Goal: Task Accomplishment & Management: Use online tool/utility

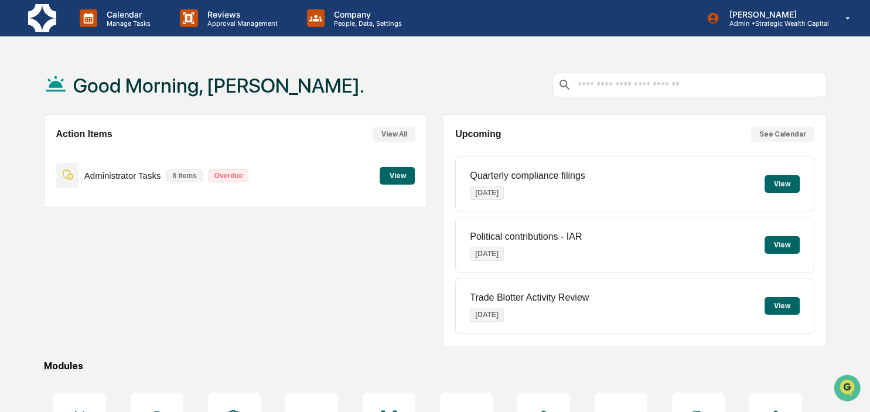
click at [772, 182] on button "View" at bounding box center [782, 184] width 35 height 18
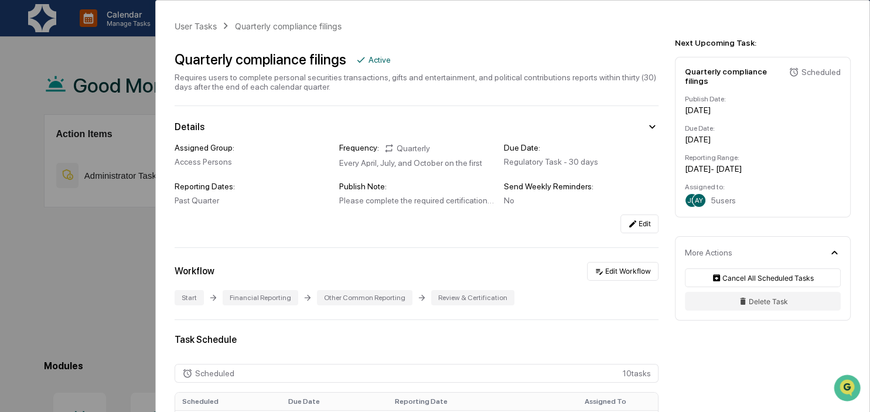
click at [23, 220] on div "User Tasks Quarterly compliance filings Quarterly compliance filings Active Req…" at bounding box center [435, 206] width 870 height 412
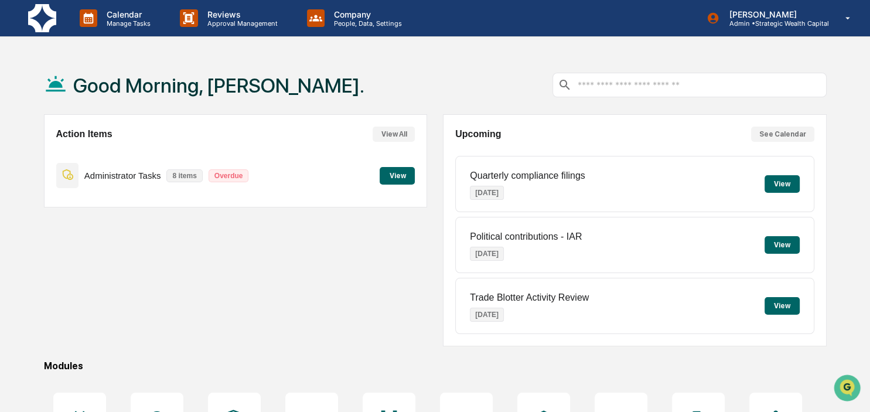
click at [781, 185] on button "View" at bounding box center [782, 184] width 35 height 18
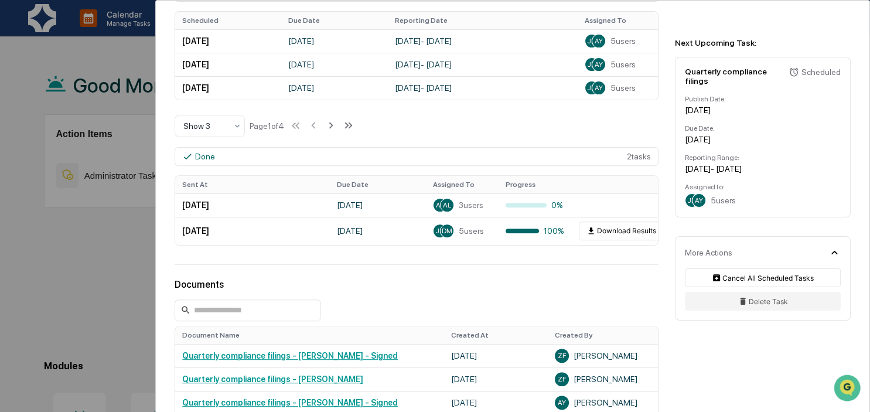
scroll to position [405, 0]
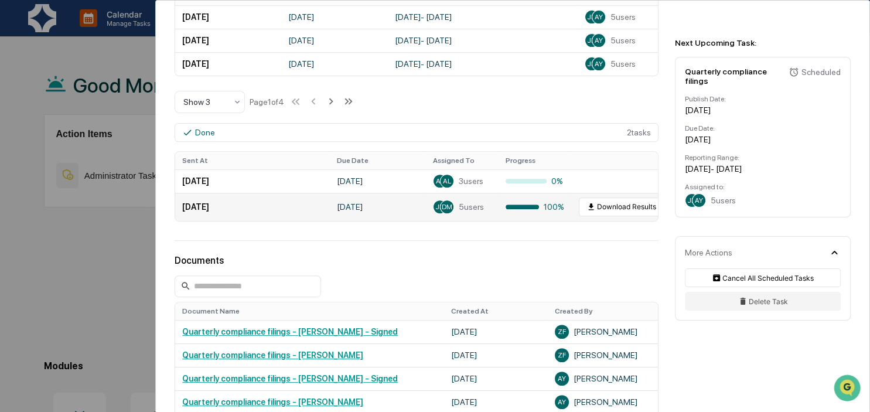
click at [247, 216] on td "[DATE]" at bounding box center [252, 207] width 155 height 28
click at [195, 134] on div "Done" at bounding box center [198, 132] width 33 height 11
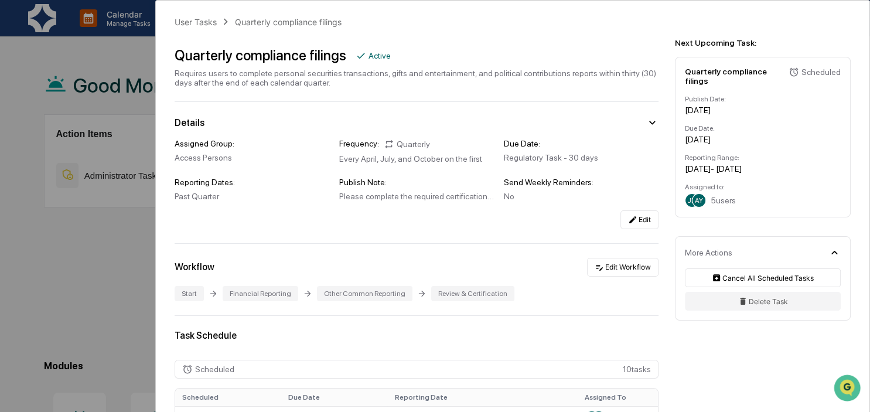
scroll to position [0, 0]
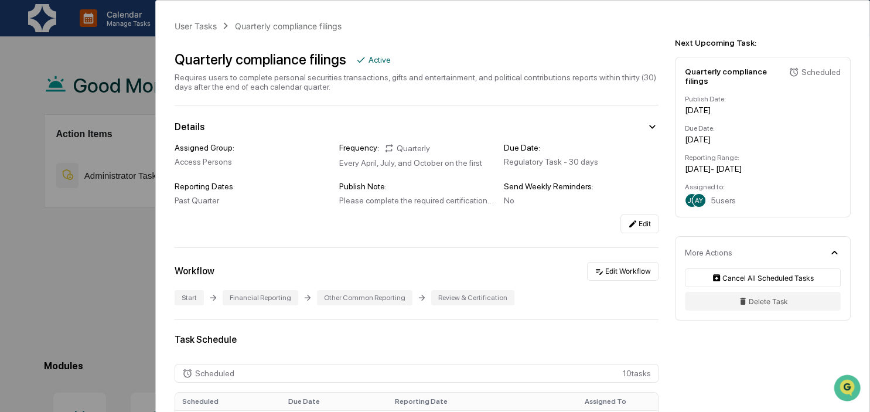
click at [94, 249] on div "User Tasks Quarterly compliance filings Quarterly compliance filings Active Req…" at bounding box center [435, 206] width 870 height 412
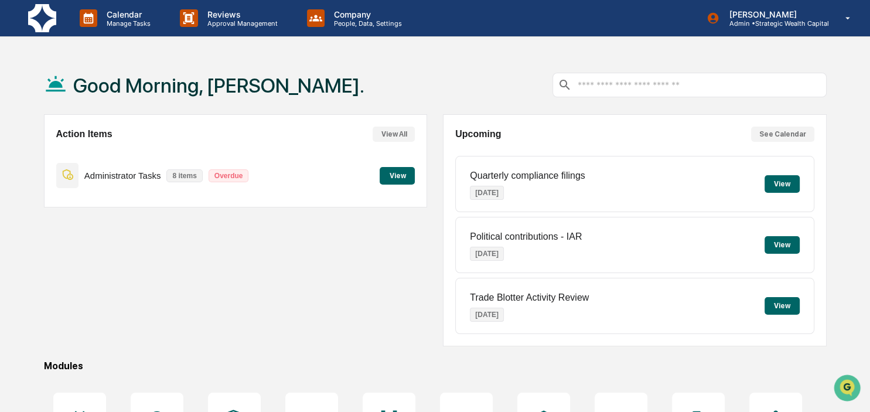
click at [396, 172] on button "View" at bounding box center [397, 176] width 35 height 18
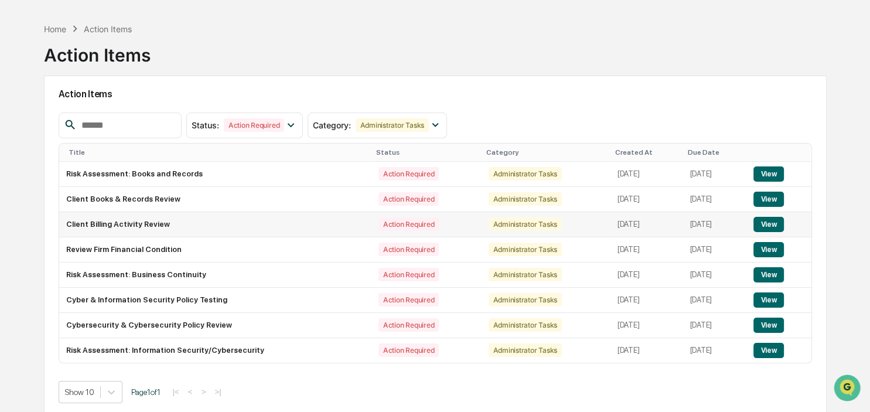
scroll to position [56, 0]
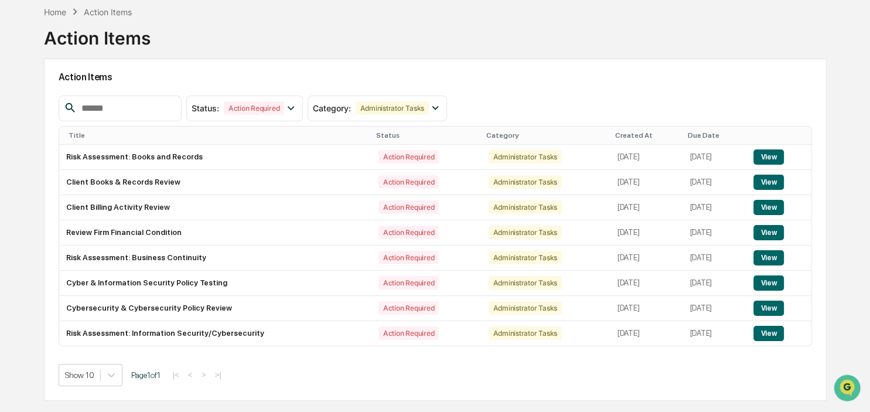
click at [15, 158] on div "Home Action Items Action Items Action Items Status : Action Required Select/Des…" at bounding box center [435, 206] width 870 height 412
click at [63, 12] on div "Home" at bounding box center [55, 12] width 22 height 10
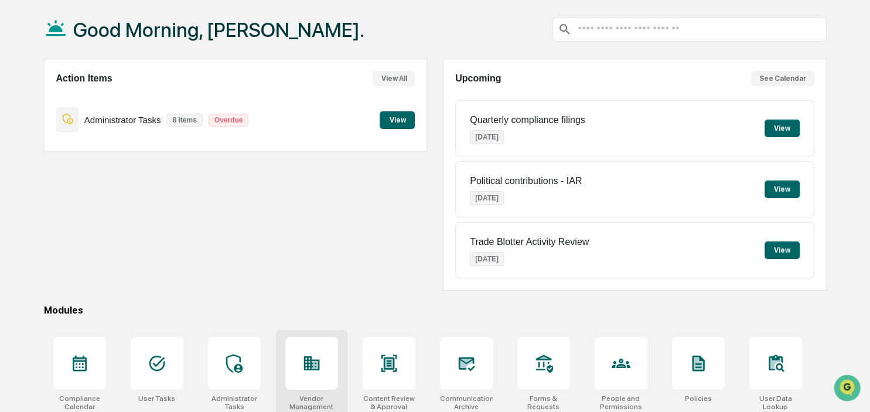
click at [308, 360] on icon at bounding box center [312, 363] width 16 height 14
click at [38, 194] on div "Good Morning, [PERSON_NAME]. Action Items View All Administrator Tasks 8 items …" at bounding box center [435, 256] width 819 height 512
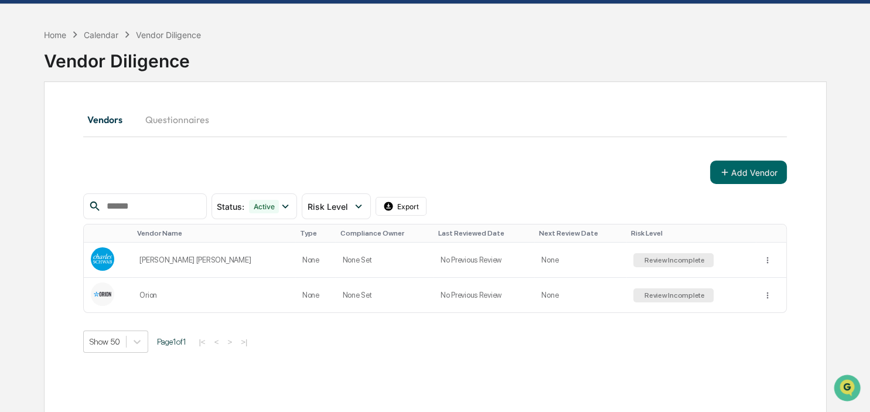
scroll to position [56, 0]
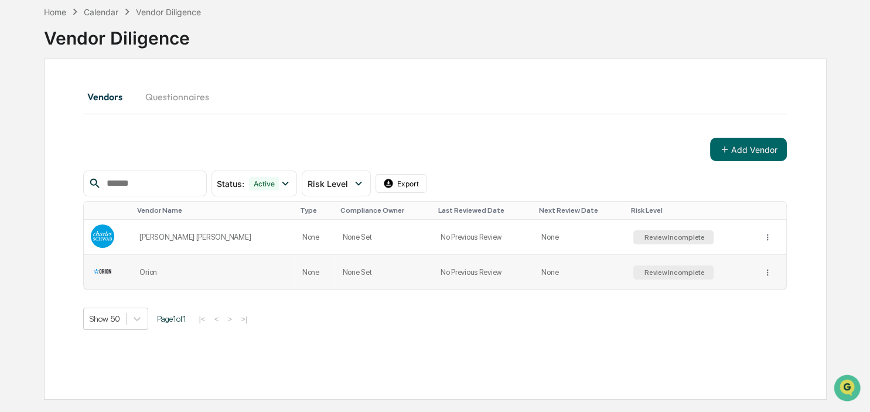
click at [102, 269] on img at bounding box center [102, 271] width 23 height 23
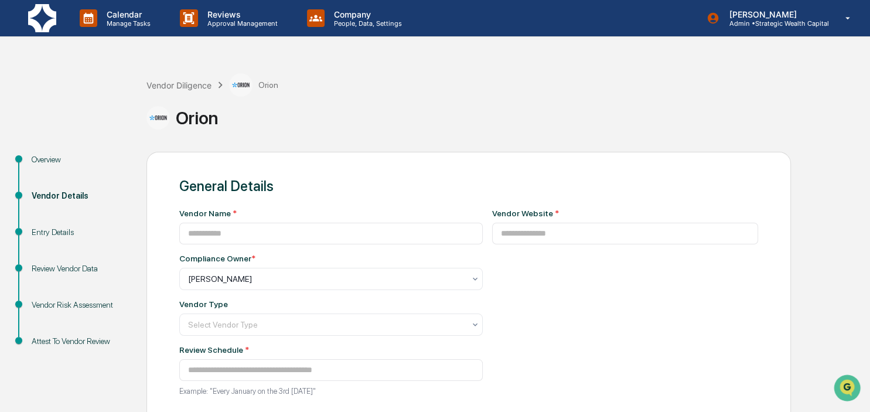
type input "*****"
type input "**********"
click at [46, 231] on div "Entry Details" at bounding box center [80, 232] width 96 height 12
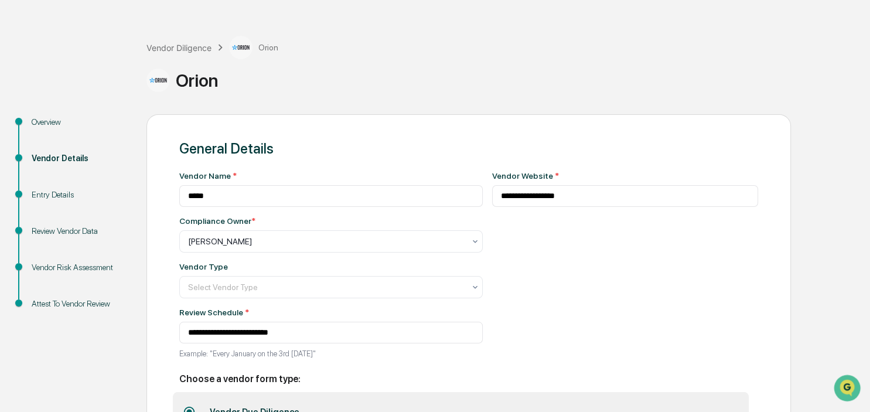
scroll to position [124, 0]
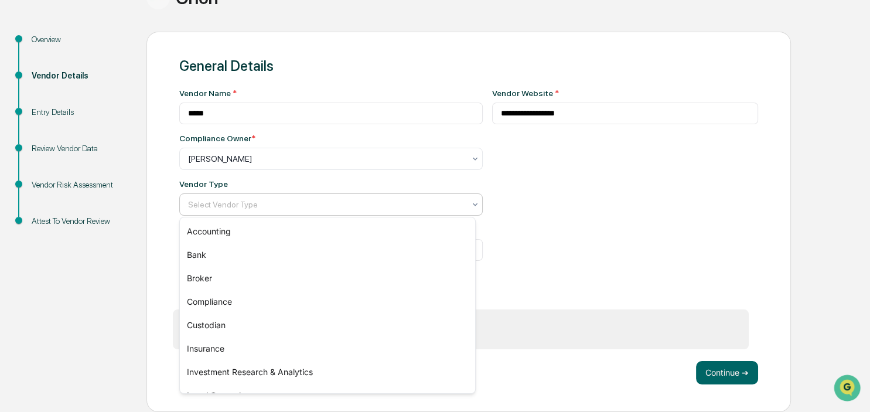
click at [472, 203] on icon at bounding box center [475, 204] width 9 height 9
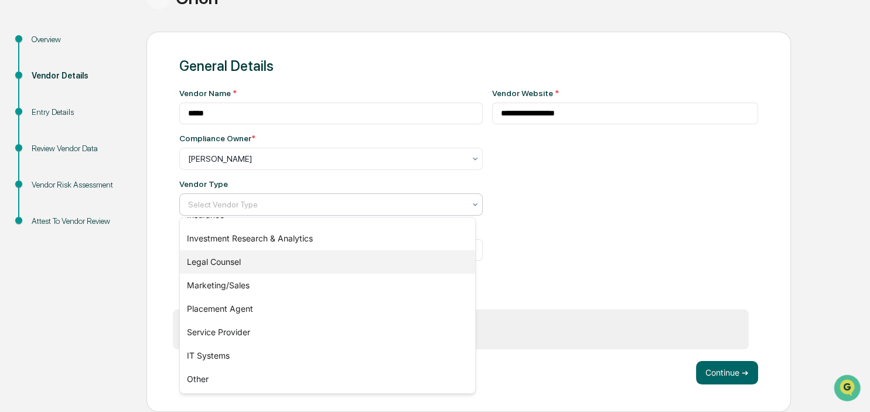
scroll to position [0, 0]
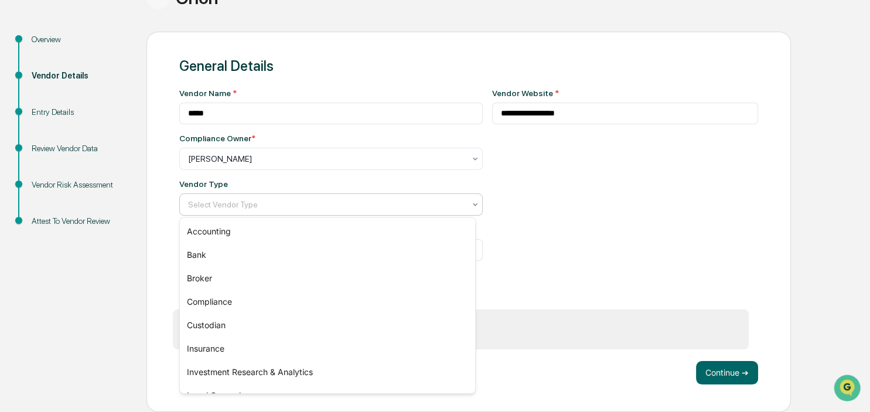
click at [686, 210] on div "**********" at bounding box center [625, 185] width 267 height 194
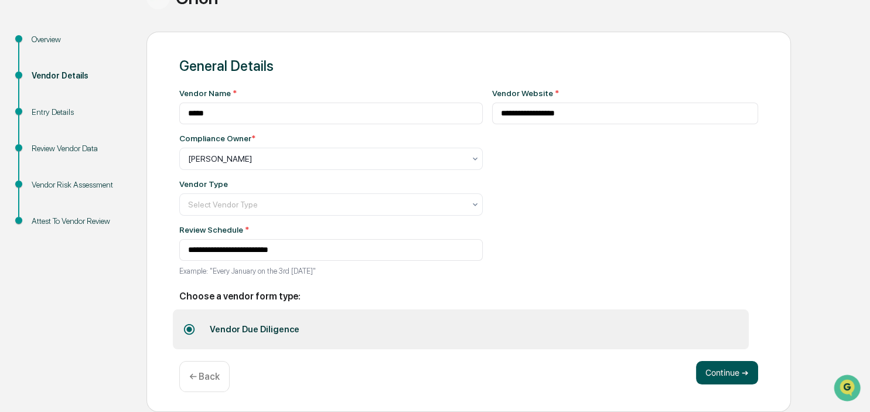
click at [727, 374] on button "Continue ➔" at bounding box center [727, 372] width 62 height 23
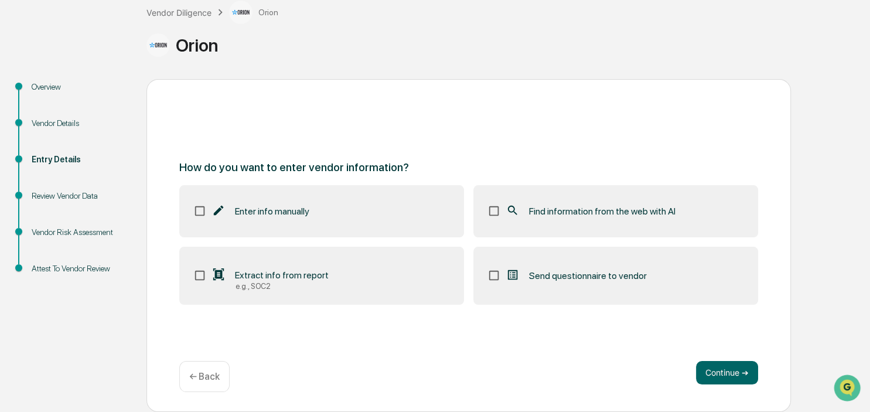
scroll to position [72, 0]
click at [714, 368] on button "Continue ➔" at bounding box center [727, 373] width 62 height 23
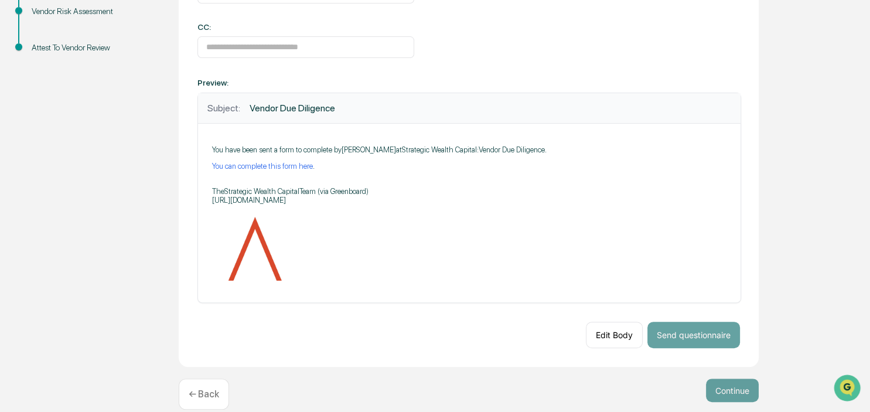
scroll to position [314, 0]
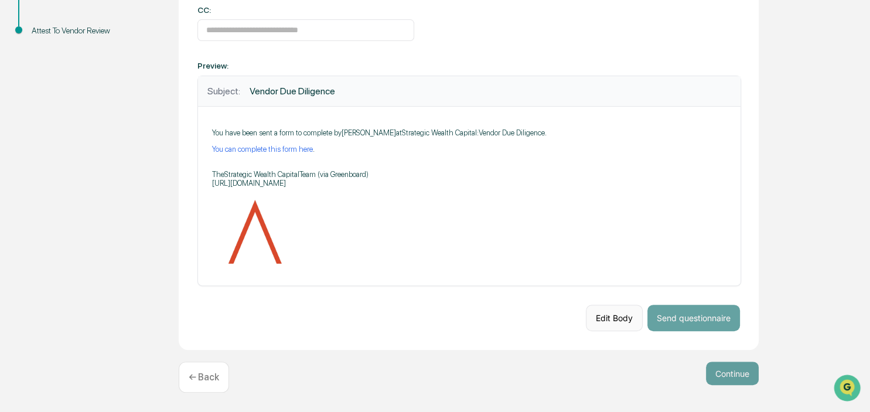
click at [615, 316] on button "Edit Body" at bounding box center [614, 318] width 57 height 26
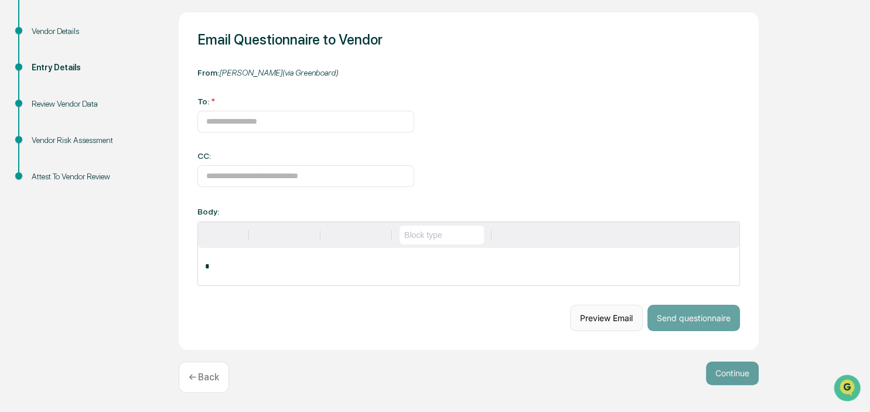
scroll to position [168, 0]
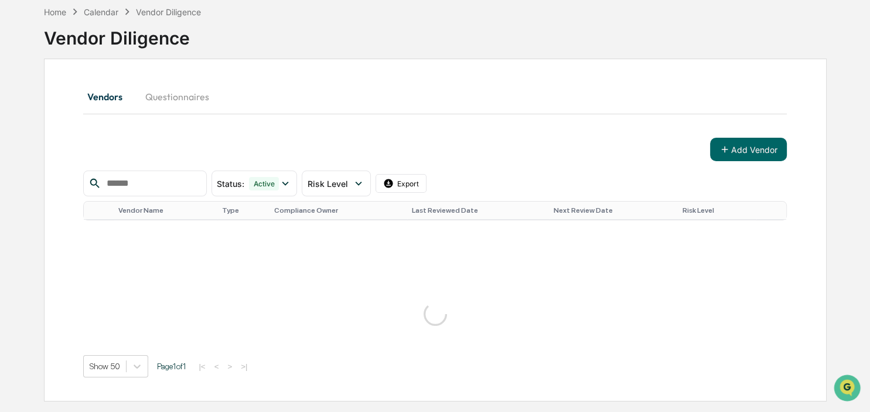
scroll to position [56, 0]
